Goal: Navigation & Orientation: Understand site structure

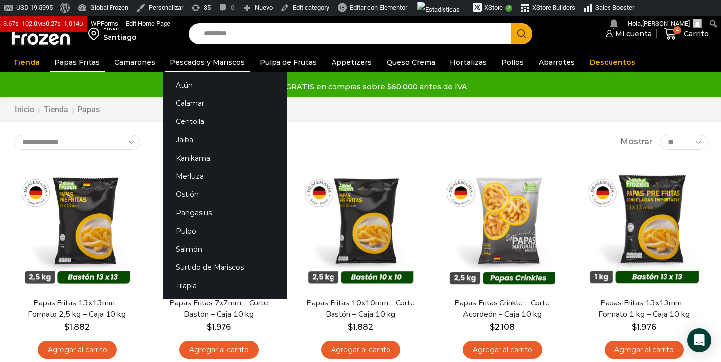
click at [184, 65] on link "Pescados y Mariscos" at bounding box center [207, 62] width 85 height 19
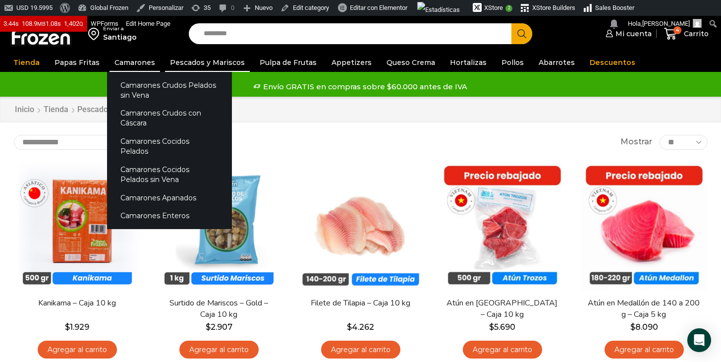
click at [136, 59] on link "Camarones" at bounding box center [135, 62] width 51 height 19
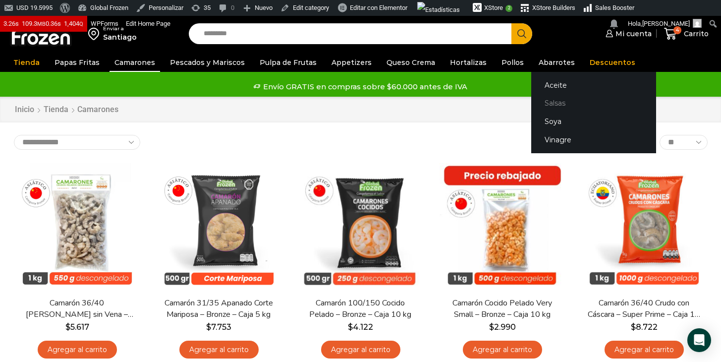
click at [538, 106] on link "Salsas" at bounding box center [593, 103] width 125 height 18
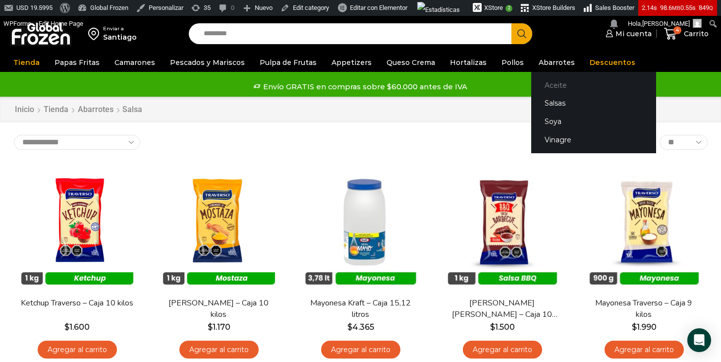
click at [536, 86] on link "Aceite" at bounding box center [593, 85] width 125 height 18
